Goal: Task Accomplishment & Management: Manage account settings

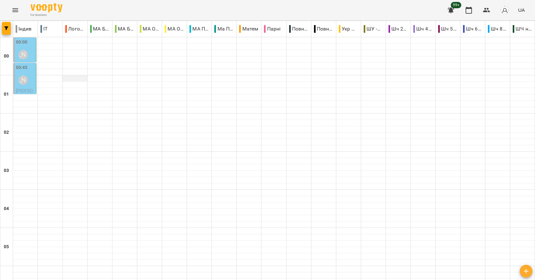
scroll to position [350, 0]
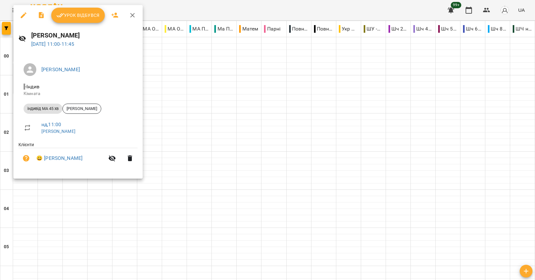
click at [70, 12] on span "Урок відбувся" at bounding box center [77, 15] width 43 height 8
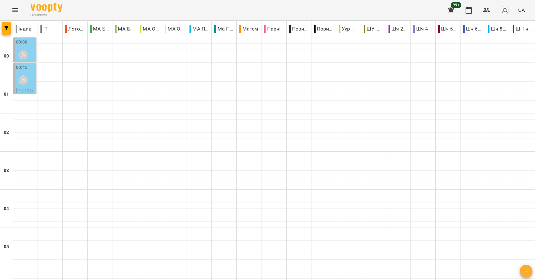
scroll to position [716, 0]
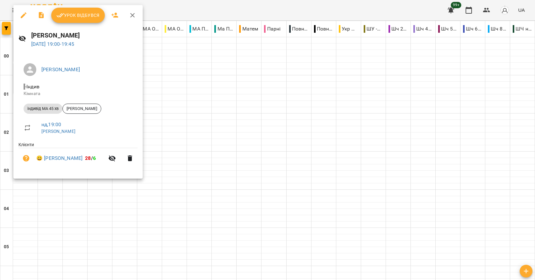
click at [279, 120] on div at bounding box center [267, 140] width 535 height 280
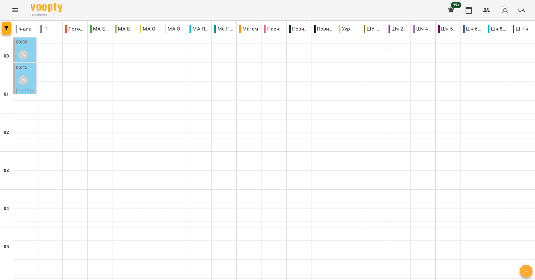
scroll to position [589, 0]
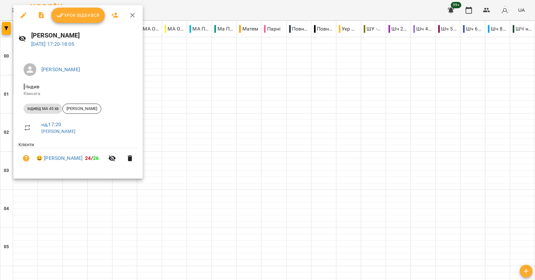
click at [218, 120] on div at bounding box center [267, 140] width 535 height 280
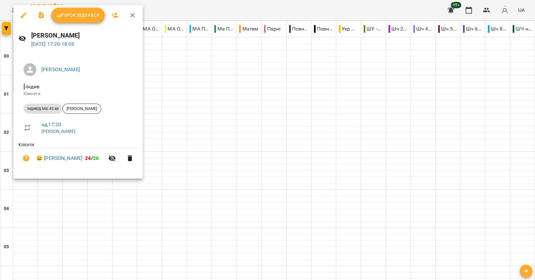
scroll to position [589, 0]
click at [170, 81] on div at bounding box center [267, 140] width 535 height 280
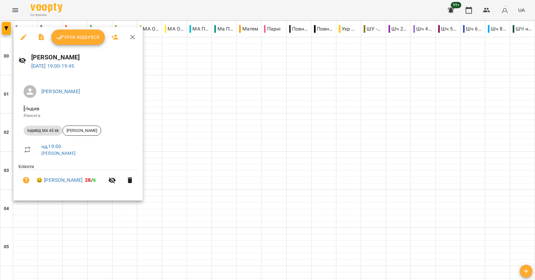
click at [222, 141] on div at bounding box center [267, 140] width 535 height 280
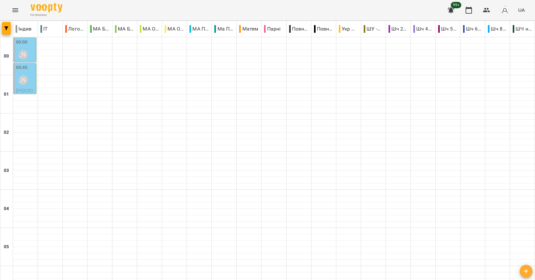
scroll to position [716, 0]
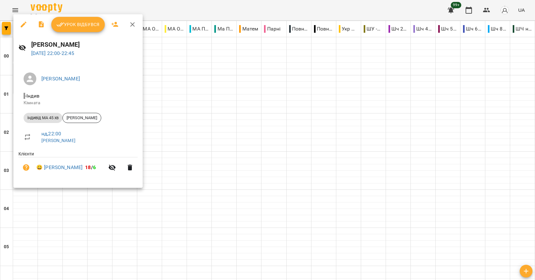
click at [227, 136] on div at bounding box center [267, 140] width 535 height 280
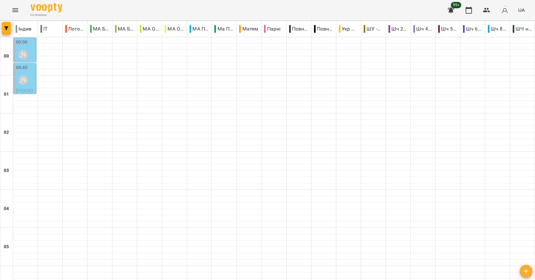
scroll to position [525, 0]
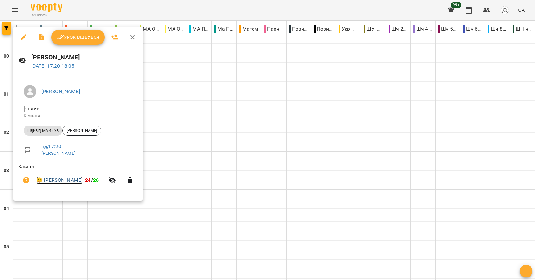
click at [65, 179] on link "😀 [PERSON_NAME]" at bounding box center [59, 181] width 46 height 8
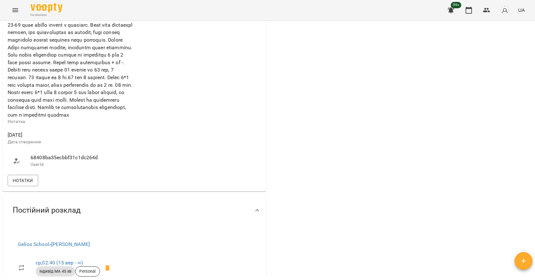
scroll to position [136, 0]
